Goal: Navigation & Orientation: Find specific page/section

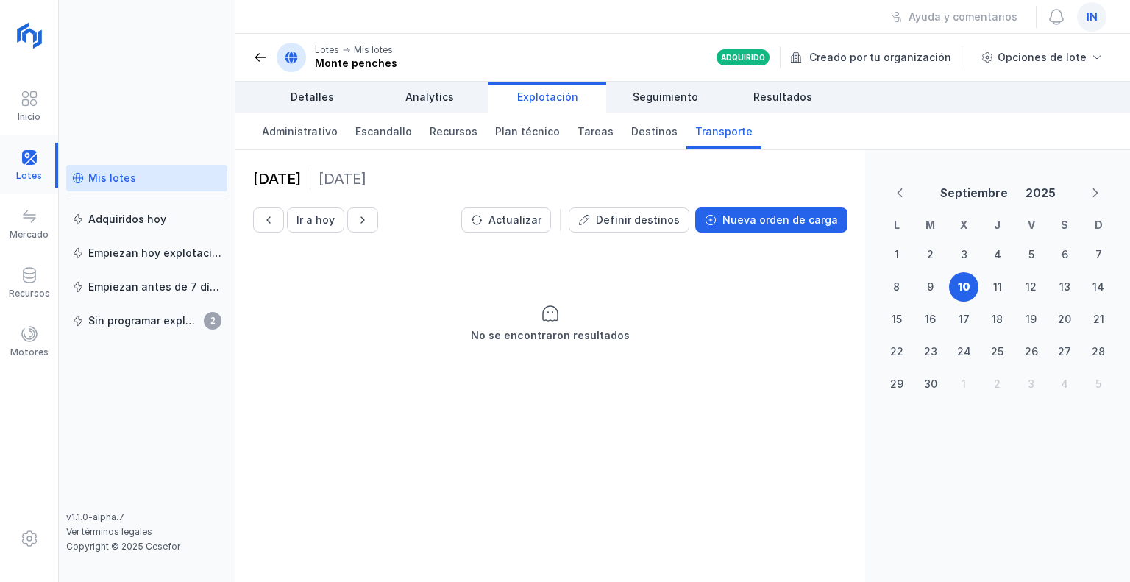
click at [25, 161] on div at bounding box center [29, 165] width 58 height 45
click at [26, 168] on div at bounding box center [29, 165] width 58 height 45
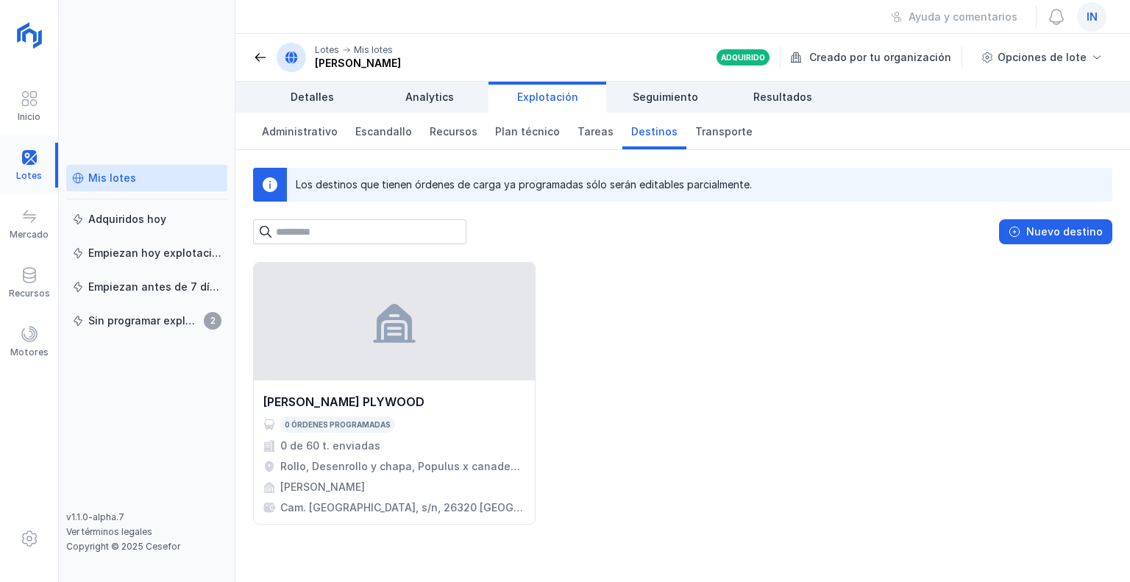
click at [33, 169] on div at bounding box center [29, 165] width 58 height 45
click at [41, 276] on div "Recursos" at bounding box center [29, 282] width 58 height 45
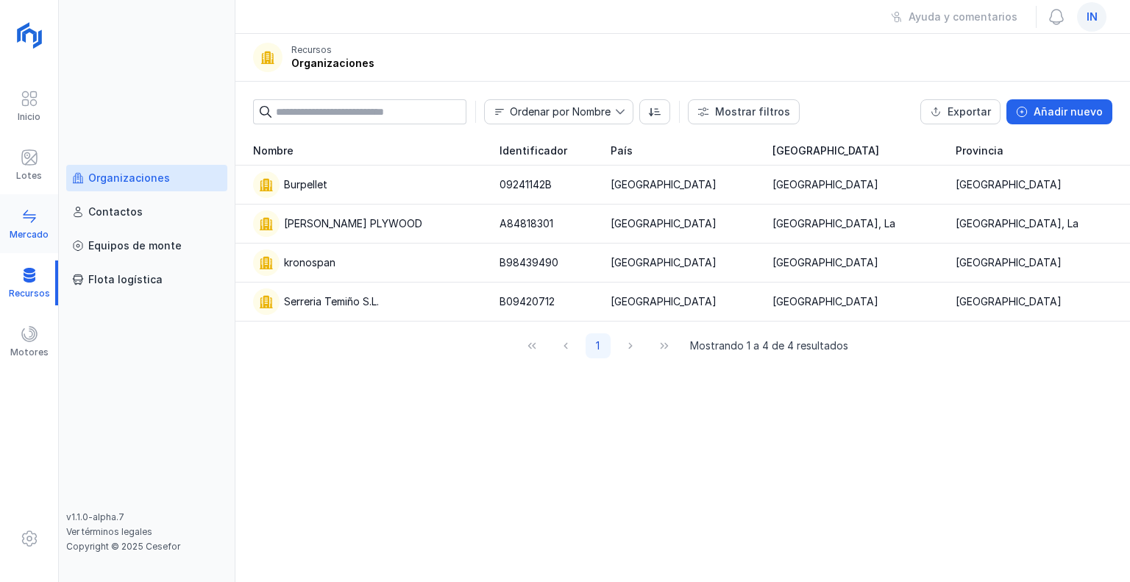
click at [15, 218] on div "Mercado" at bounding box center [29, 224] width 58 height 45
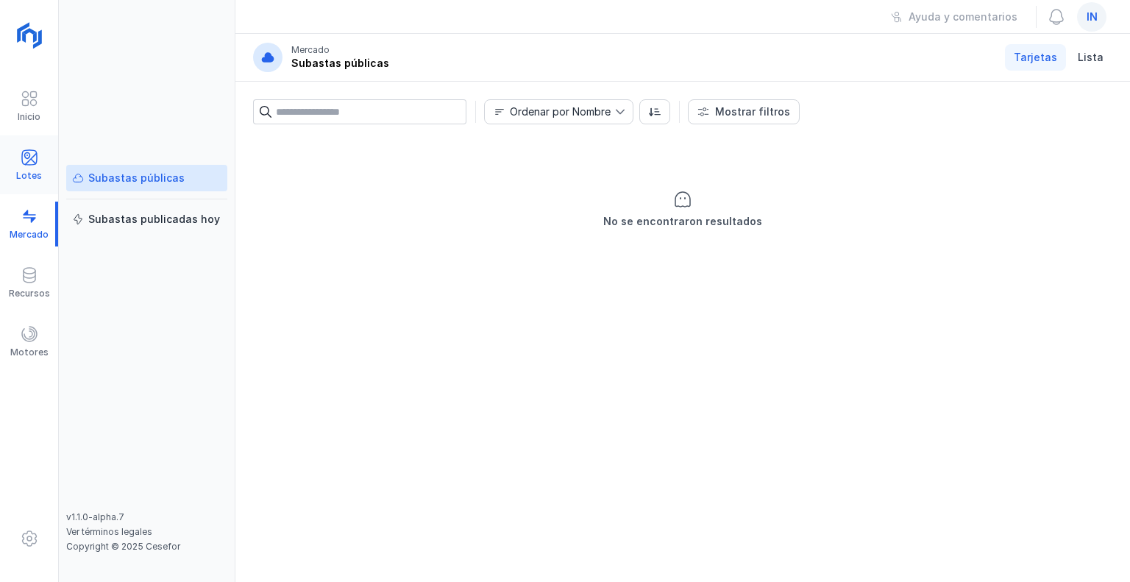
click at [32, 171] on div "Lotes" at bounding box center [29, 176] width 26 height 12
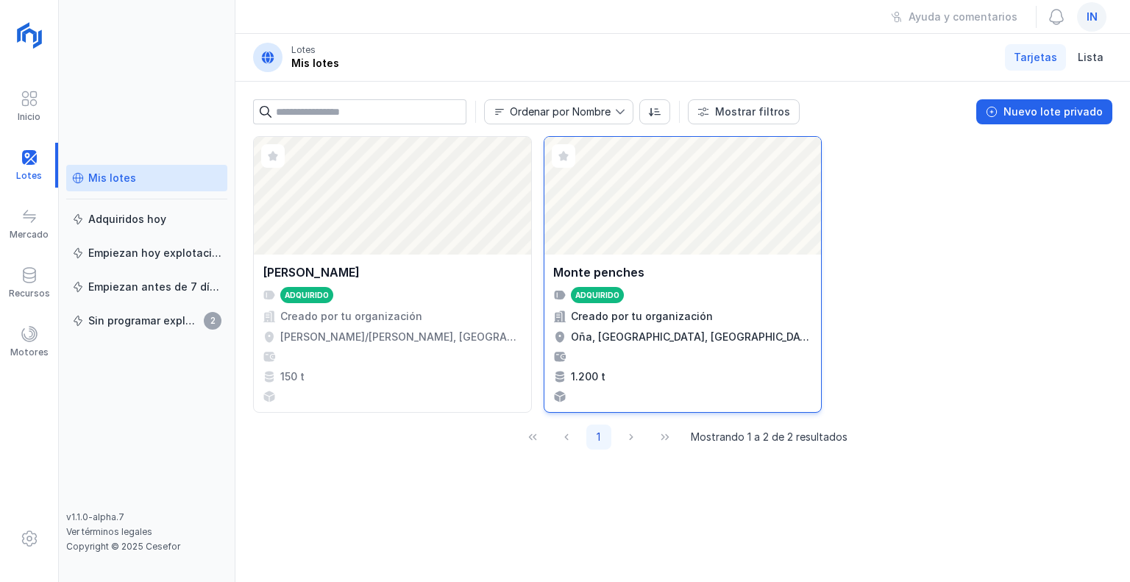
click at [715, 324] on div "Monte penches Adquirido Creado por tu organización Oña, [GEOGRAPHIC_DATA], [GEO…" at bounding box center [683, 333] width 260 height 140
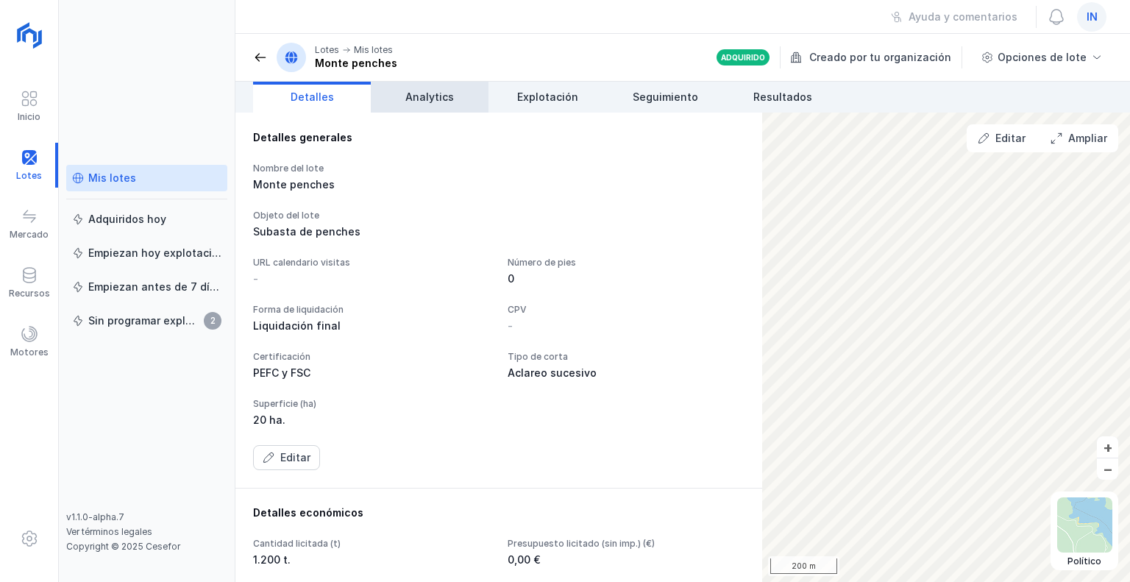
click at [421, 99] on span "Analytics" at bounding box center [429, 97] width 49 height 15
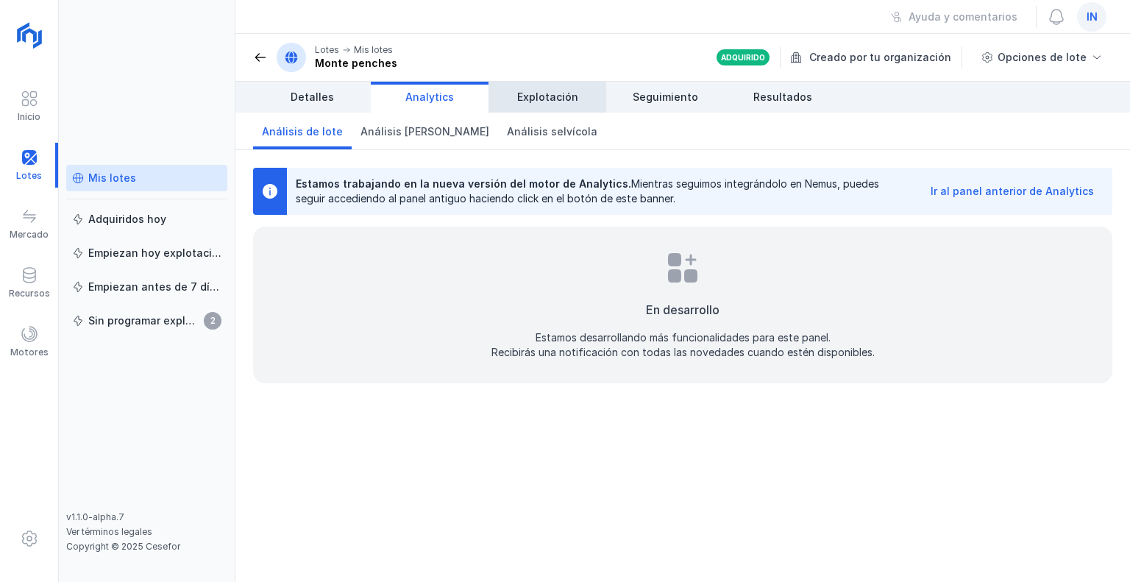
click at [530, 101] on span "Explotación" at bounding box center [547, 97] width 61 height 15
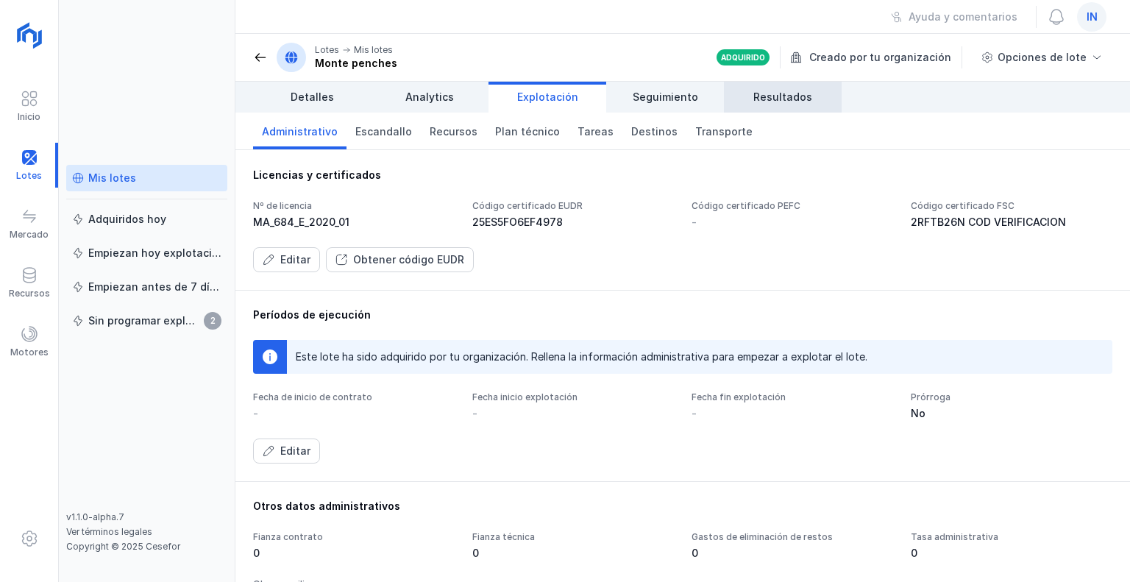
click at [783, 95] on span "Resultados" at bounding box center [782, 97] width 59 height 15
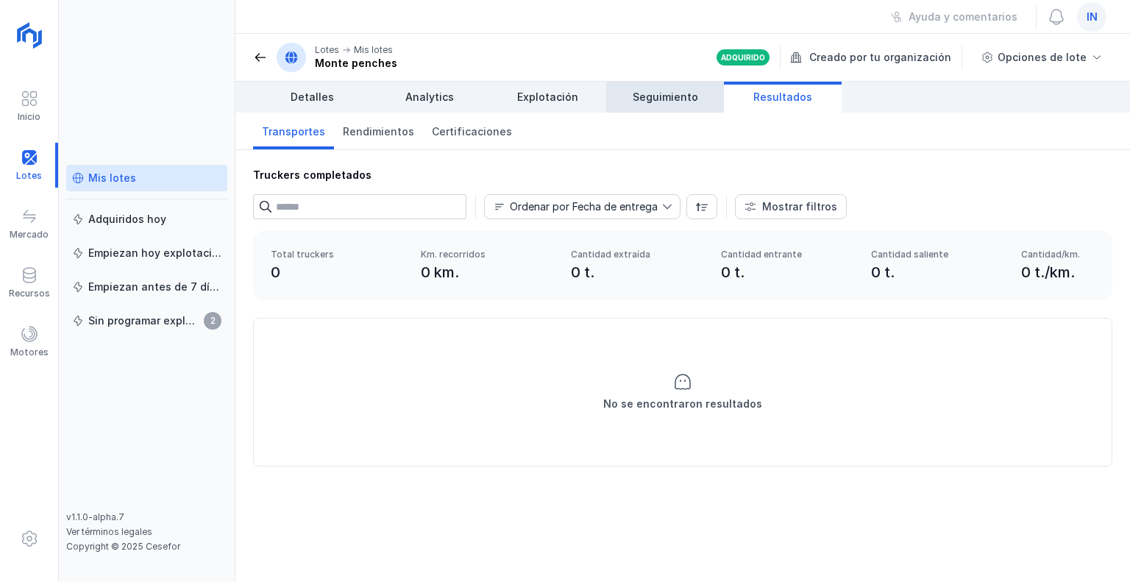
click at [671, 95] on span "Seguimiento" at bounding box center [665, 97] width 65 height 15
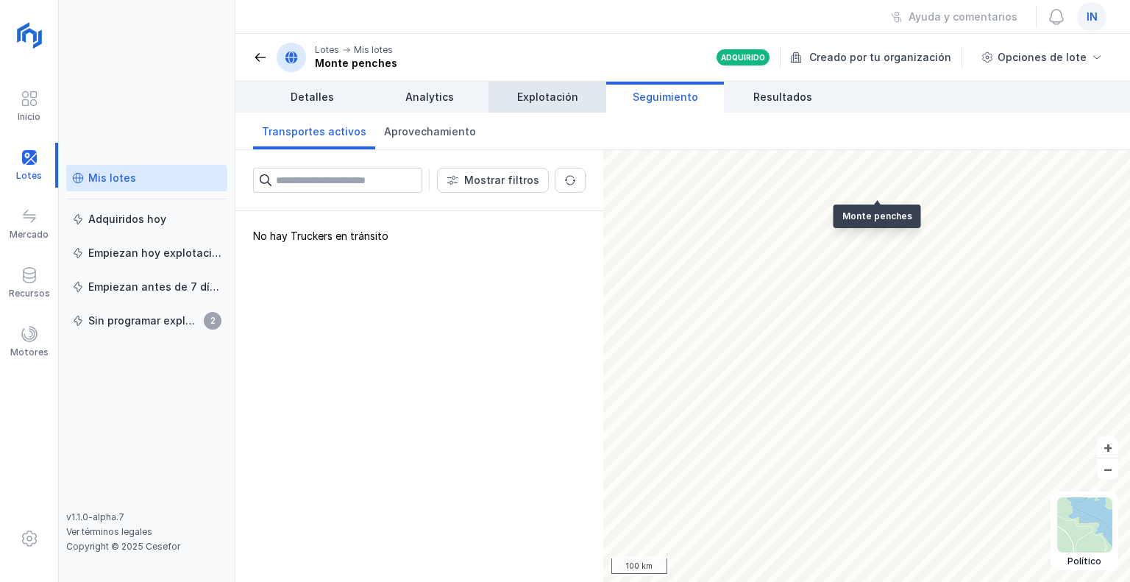
click at [533, 93] on span "Explotación" at bounding box center [547, 97] width 61 height 15
